Goal: Task Accomplishment & Management: Manage account settings

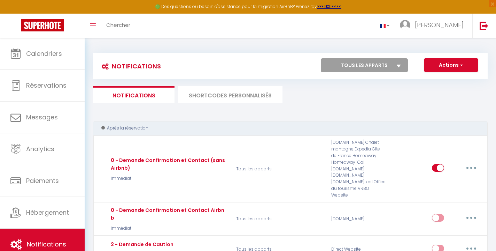
select select
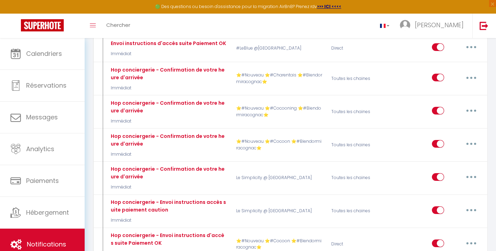
scroll to position [3453, 0]
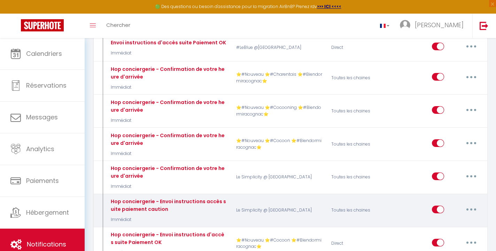
click at [469, 203] on button "button" at bounding box center [472, 208] width 20 height 11
click at [457, 219] on link "Editer" at bounding box center [453, 225] width 52 height 12
type input "Hop conciergerie - Envoi instructions accès suite paiement caution"
select select "24"
select select "Immédiat"
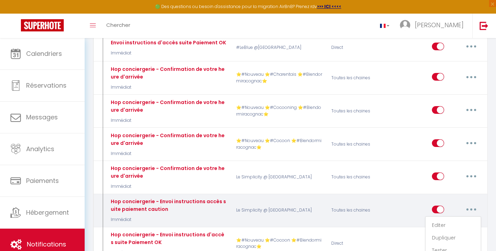
select select "if_deposit_is_paid"
checkbox input "true"
checkbox input "false"
radio input "true"
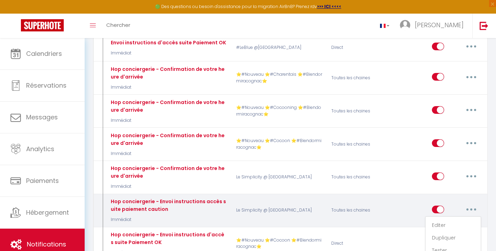
type input "codes et instructions"
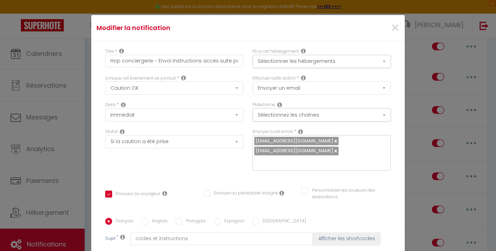
scroll to position [0, 0]
click at [394, 26] on span "×" at bounding box center [395, 27] width 9 height 21
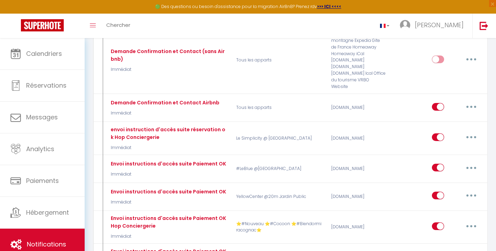
scroll to position [302, 0]
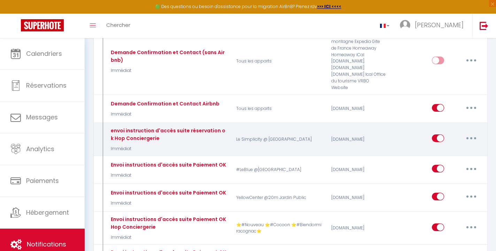
click at [471, 137] on icon "button" at bounding box center [471, 138] width 2 height 2
click at [453, 148] on link "Editer" at bounding box center [453, 154] width 52 height 12
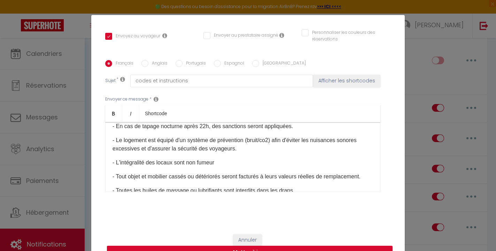
scroll to position [345, 0]
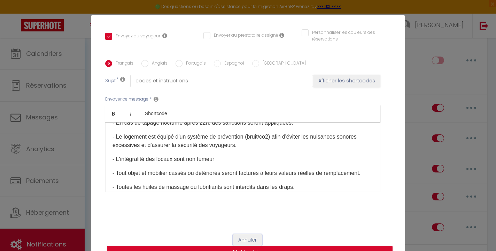
click at [252, 234] on button "Annuler" at bounding box center [247, 240] width 29 height 12
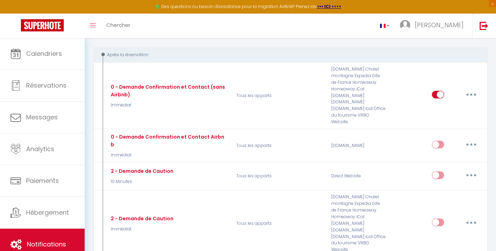
scroll to position [72, 0]
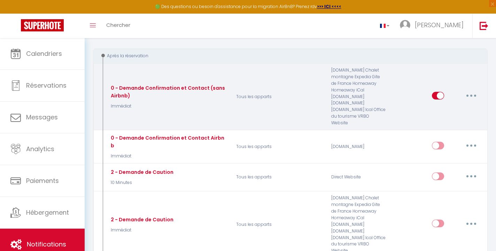
click at [471, 93] on button "button" at bounding box center [472, 95] width 20 height 11
click at [459, 106] on link "Editer" at bounding box center [453, 112] width 52 height 12
type input "0 - Demande Confirmation et Contact (sans Airbnb)"
checkbox input "true"
checkbox input "false"
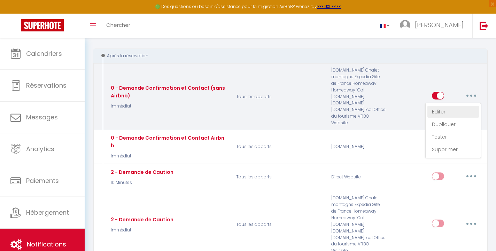
checkbox input "false"
type input "Merci d'avoir confirmé votre réservation - [BOOKING:ID] - [GUEST:FIRST_NAME] [G…"
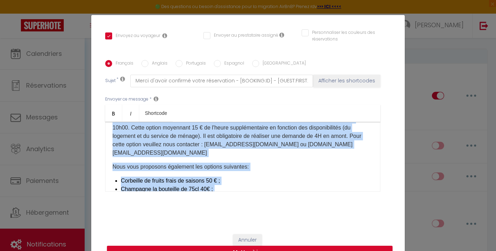
scroll to position [426, 0]
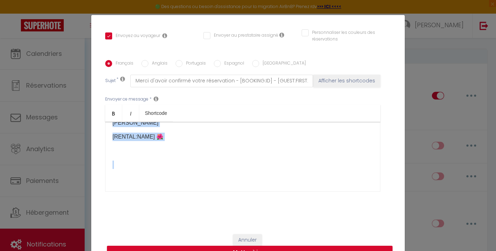
drag, startPoint x: 113, startPoint y: 132, endPoint x: 280, endPoint y: 206, distance: 182.5
click at [280, 207] on div "Français Anglais Portugais Espagnol Italien Sujet * Merci d'avoir confirmé votr…" at bounding box center [248, 129] width 286 height 161
copy div "Loremip [DOLOR:SITAM_CONS], [ADIPIS:ELIT]​ sed doei te inci utlaboreet. Dolo ma…"
click at [251, 236] on button "Annuler" at bounding box center [247, 240] width 29 height 12
